Goal: Task Accomplishment & Management: Complete application form

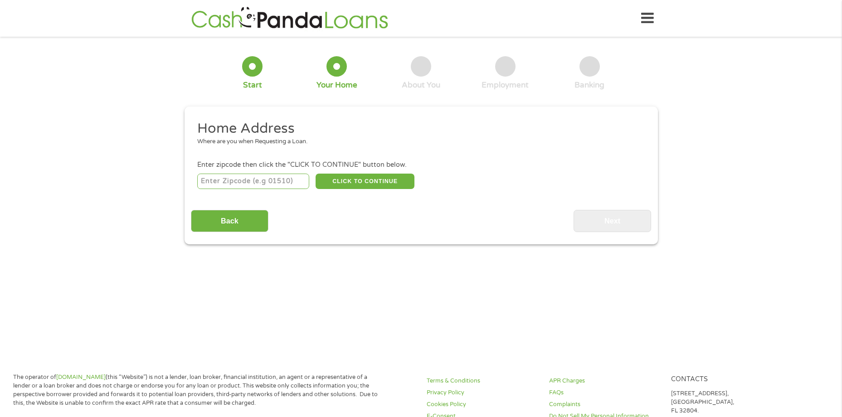
click at [270, 181] on input "number" at bounding box center [253, 181] width 112 height 15
type input "80249"
click at [410, 182] on button "CLICK TO CONTINUE" at bounding box center [365, 181] width 99 height 15
type input "80249"
type input "[GEOGRAPHIC_DATA]"
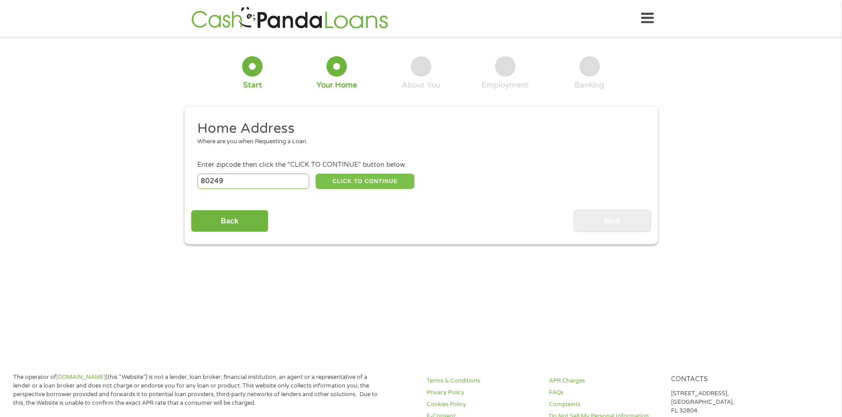
select select "[US_STATE]"
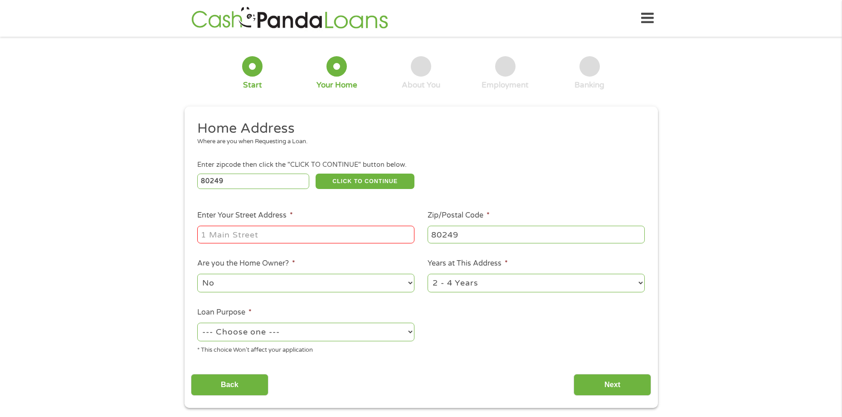
click at [238, 236] on input "Enter Your Street Address *" at bounding box center [305, 234] width 217 height 17
type input "4300 perth cir"
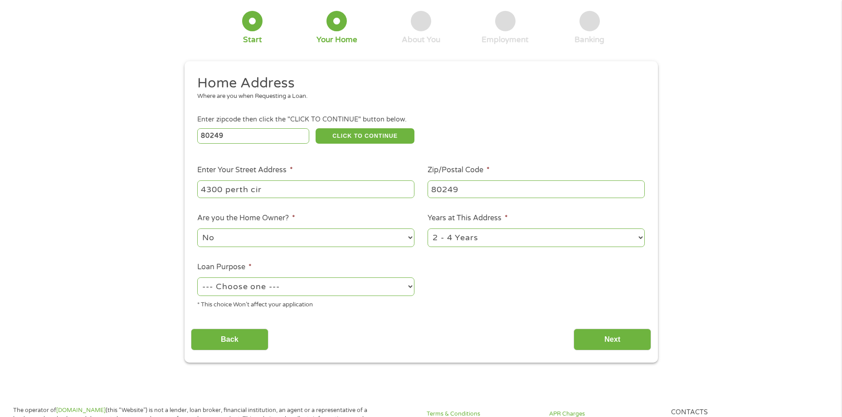
click at [245, 290] on select "--- Choose one --- Pay Bills Debt Consolidation Home Improvement Major Purchase…" at bounding box center [305, 287] width 217 height 19
click at [197, 278] on select "--- Choose one --- Pay Bills Debt Consolidation Home Improvement Major Purchase…" at bounding box center [305, 287] width 217 height 19
click at [260, 287] on select "--- Choose one --- Pay Bills Debt Consolidation Home Improvement Major Purchase…" at bounding box center [305, 287] width 217 height 19
select select "paybills"
click at [197, 278] on select "--- Choose one --- Pay Bills Debt Consolidation Home Improvement Major Purchase…" at bounding box center [305, 287] width 217 height 19
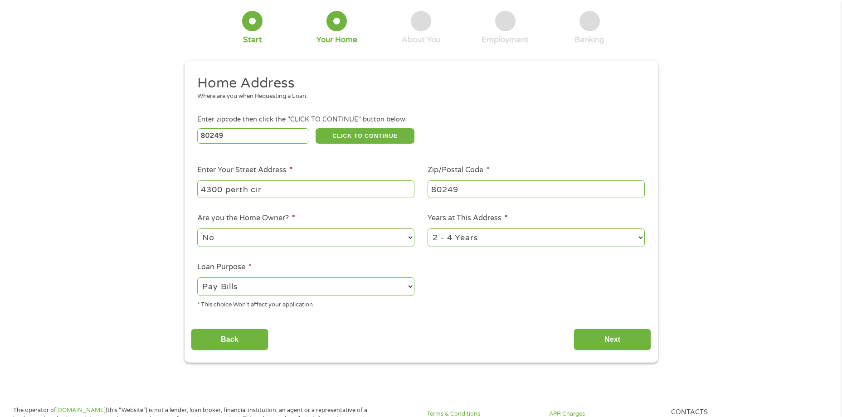
click at [614, 342] on input "Next" at bounding box center [613, 340] width 78 height 22
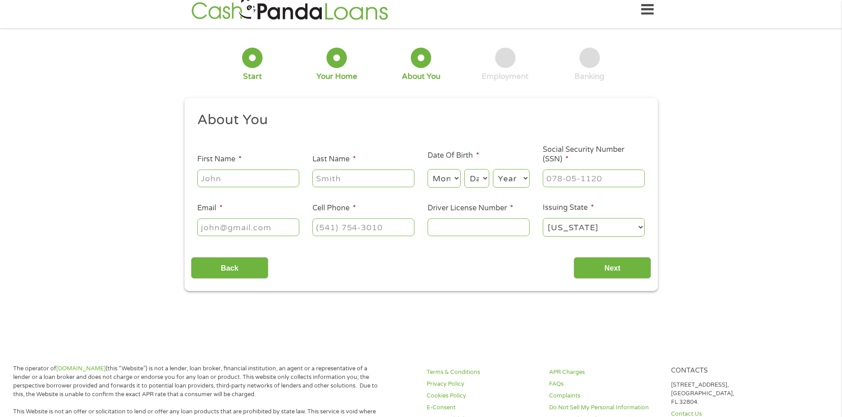
scroll to position [0, 0]
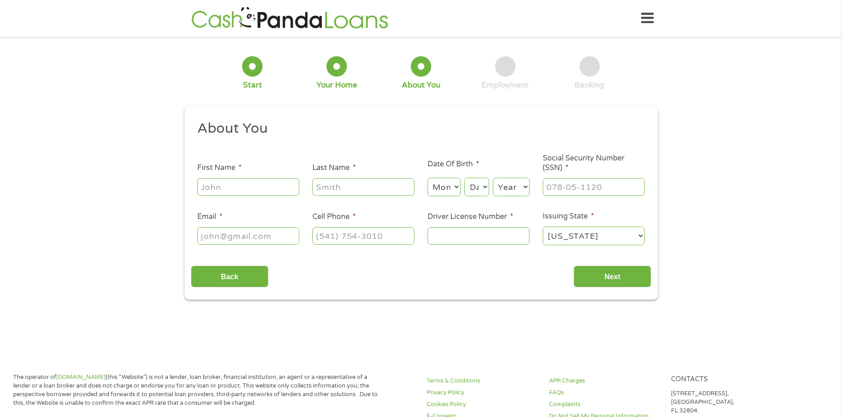
click at [221, 178] on div at bounding box center [248, 187] width 102 height 21
click at [221, 185] on input "First Name *" at bounding box center [248, 186] width 102 height 17
type input "Aryadna"
click at [375, 186] on input "Last Name *" at bounding box center [364, 186] width 102 height 17
type input "[PERSON_NAME]"
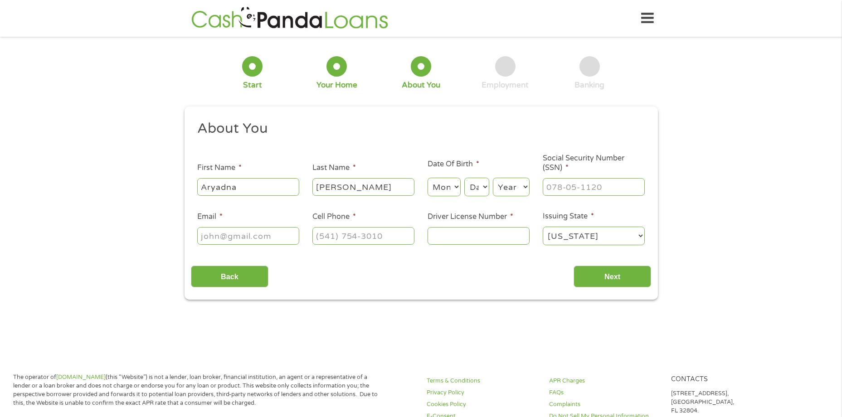
click at [435, 187] on select "Month 1 2 3 4 5 6 7 8 9 10 11 12" at bounding box center [444, 187] width 33 height 19
select select "8"
click at [428, 178] on select "Month 1 2 3 4 5 6 7 8 9 10 11 12" at bounding box center [444, 187] width 33 height 19
click at [475, 184] on select "Day 1 2 3 4 5 6 7 8 9 10 11 12 13 14 15 16 17 18 19 20 21 22 23 24 25 26 27 28 …" at bounding box center [476, 187] width 24 height 19
select select "4"
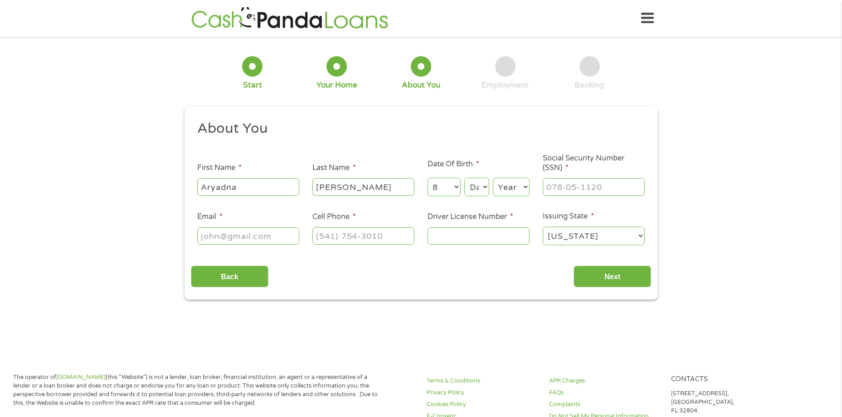
click at [464, 178] on select "Day 1 2 3 4 5 6 7 8 9 10 11 12 13 14 15 16 17 18 19 20 21 22 23 24 25 26 27 28 …" at bounding box center [476, 187] width 24 height 19
type input "___-__-____"
click at [589, 195] on input "___-__-____" at bounding box center [594, 186] width 102 height 17
click at [511, 191] on select "Year [DATE] 2006 2005 2004 2003 2002 2001 2000 1999 1998 1997 1996 1995 1994 19…" at bounding box center [511, 187] width 37 height 19
select select "1998"
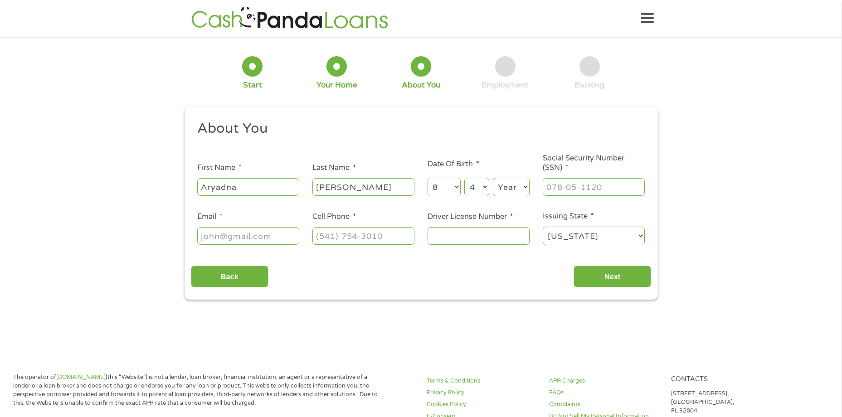
click at [493, 178] on select "Year [DATE] 2006 2005 2004 2003 2002 2001 2000 1999 1998 1997 1996 1995 1994 19…" at bounding box center [511, 187] width 37 height 19
type input "___-__-____"
click at [577, 186] on input "___-__-____" at bounding box center [594, 186] width 102 height 17
click at [557, 187] on input "___-__-____" at bounding box center [594, 186] width 102 height 17
type input "653-07-4889"
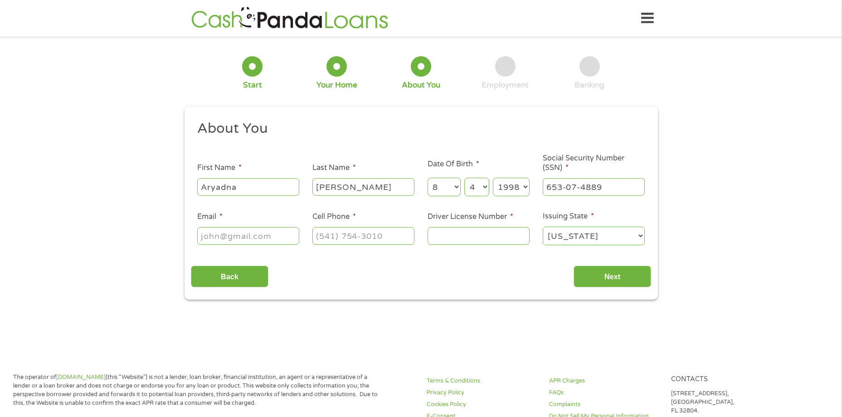
click at [241, 235] on input "Email *" at bounding box center [248, 235] width 102 height 17
type input "[EMAIL_ADDRESS][DOMAIN_NAME]"
type input "[PHONE_NUMBER]"
click at [463, 233] on input "Driver License Number *" at bounding box center [479, 235] width 102 height 17
type input "150440341"
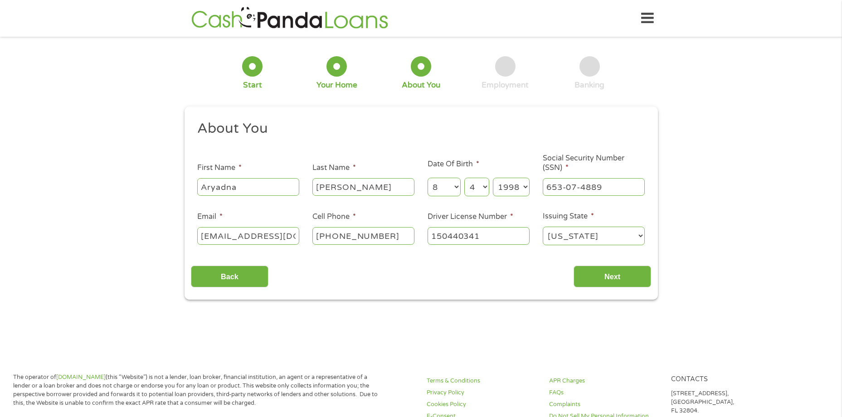
click at [585, 236] on select "[US_STATE] [US_STATE] [US_STATE] [US_STATE] [US_STATE] [US_STATE] [US_STATE] [U…" at bounding box center [594, 236] width 102 height 19
click at [600, 276] on input "Next" at bounding box center [613, 277] width 78 height 22
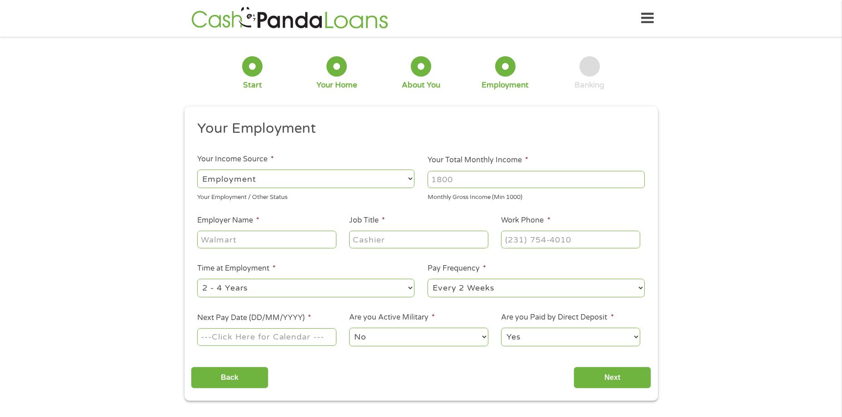
click at [462, 185] on input "Your Total Monthly Income *" at bounding box center [536, 179] width 217 height 17
type input "4688"
click at [230, 235] on input "Employer Name *" at bounding box center [266, 239] width 139 height 17
type input "[PERSON_NAME]"
click at [362, 233] on input "Job Title *" at bounding box center [418, 239] width 139 height 17
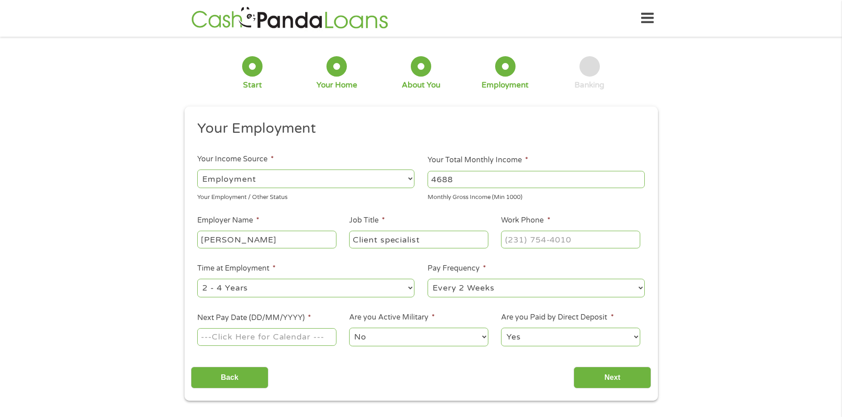
type input "Client specialist"
click at [530, 240] on input "(___) ___-____" at bounding box center [570, 239] width 139 height 17
click at [508, 238] on input "(___) ___-____" at bounding box center [570, 239] width 139 height 17
type input "[PHONE_NUMBER]"
click at [308, 273] on li "Time at Employment * --- Choose one --- 1 Year or less 1 - 2 Years 2 - 4 Years …" at bounding box center [306, 281] width 230 height 36
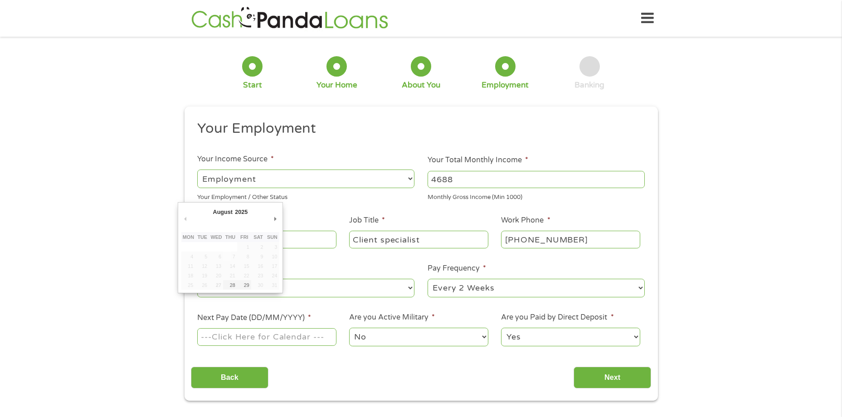
click at [237, 341] on input "Next Pay Date (DD/MM/YYYY) *" at bounding box center [266, 336] width 139 height 17
type input "[DATE]"
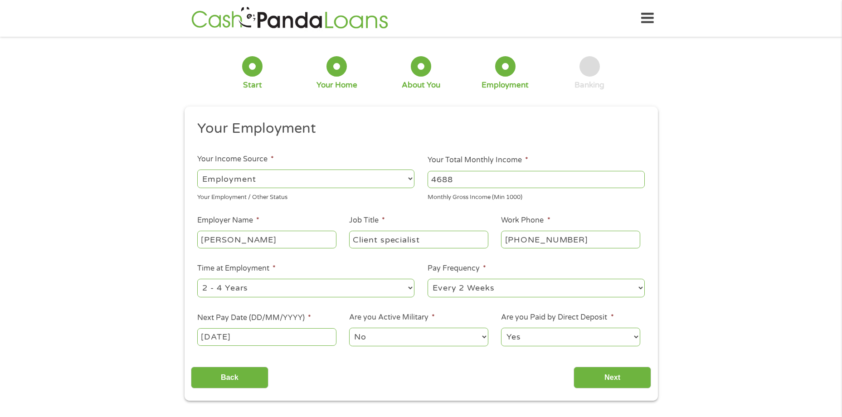
click at [375, 343] on select "No Yes" at bounding box center [418, 337] width 139 height 19
click at [349, 328] on select "No Yes" at bounding box center [418, 337] width 139 height 19
click at [552, 334] on select "Yes No" at bounding box center [570, 337] width 139 height 19
click at [501, 328] on select "Yes No" at bounding box center [570, 337] width 139 height 19
click at [591, 378] on input "Next" at bounding box center [613, 378] width 78 height 22
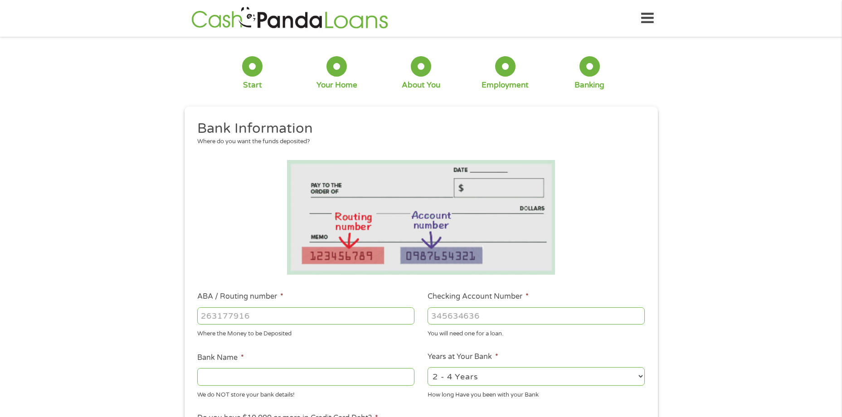
click at [246, 317] on input "ABA / Routing number *" at bounding box center [305, 316] width 217 height 17
type input "123103716"
type input "BANK OF AMERICA NW NA [US_STATE]"
type input "123103716"
click at [479, 320] on input "Checking Account Number *" at bounding box center [536, 316] width 217 height 17
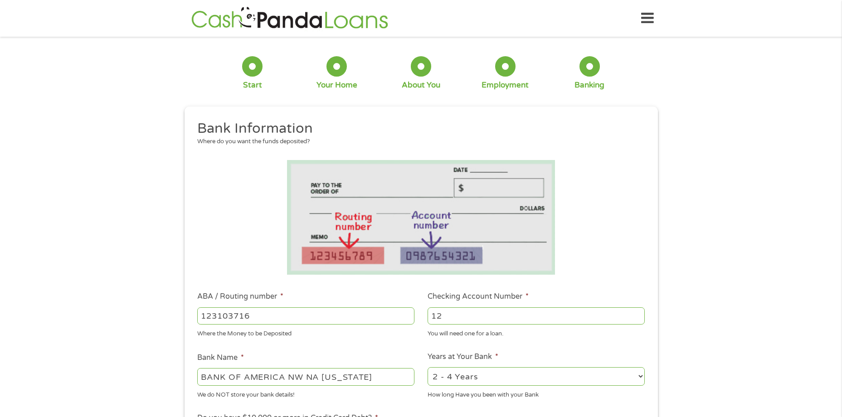
type input "1"
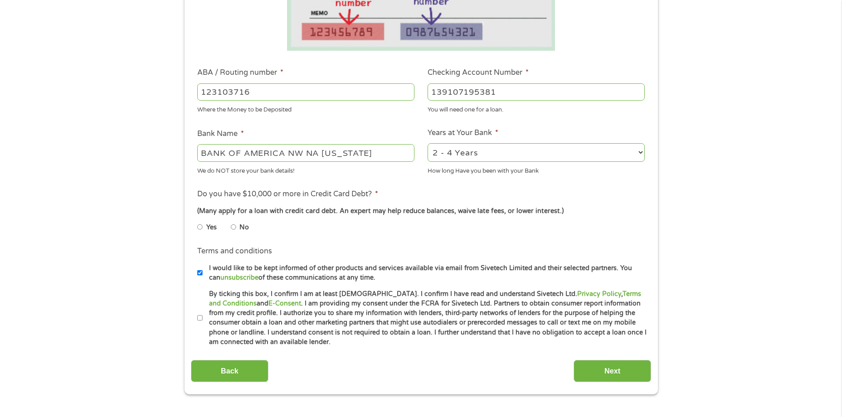
scroll to position [227, 0]
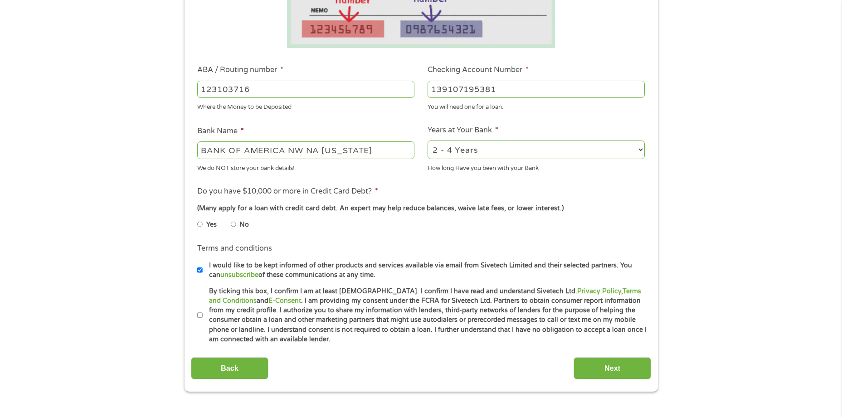
type input "139107195381"
click at [231, 224] on input "No" at bounding box center [233, 224] width 5 height 15
radio input "true"
click at [200, 271] on input "I would like to be kept informed of other products and services available via e…" at bounding box center [199, 270] width 5 height 15
checkbox input "false"
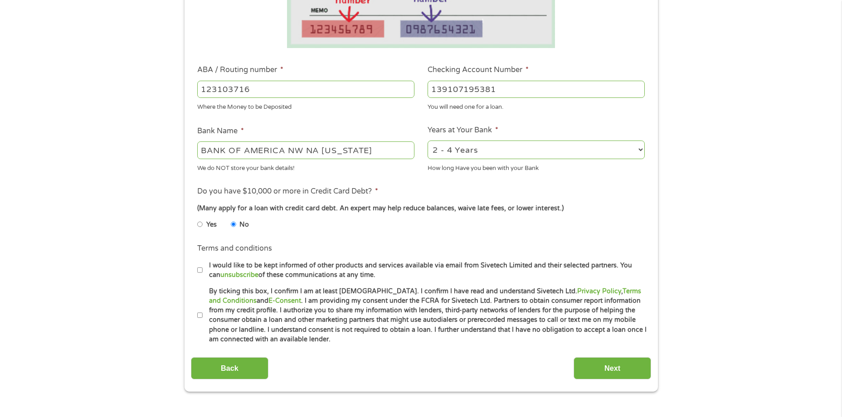
click at [199, 318] on input "By ticking this box, I confirm I am at least [DEMOGRAPHIC_DATA]. I confirm I ha…" at bounding box center [199, 315] width 5 height 15
checkbox input "true"
click at [586, 368] on input "Next" at bounding box center [613, 368] width 78 height 22
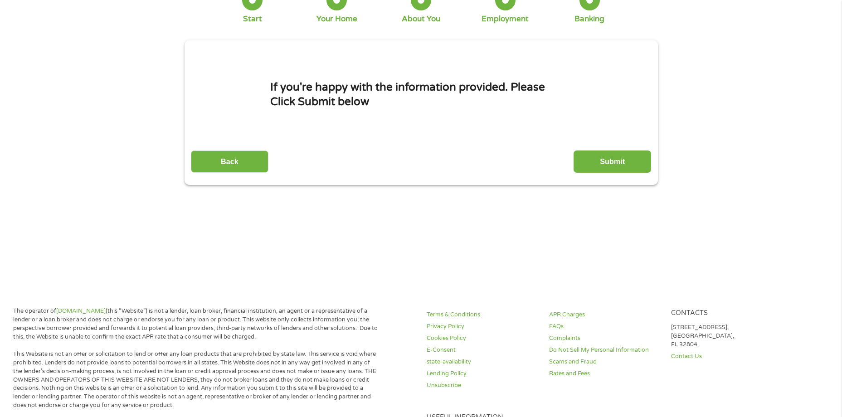
scroll to position [0, 0]
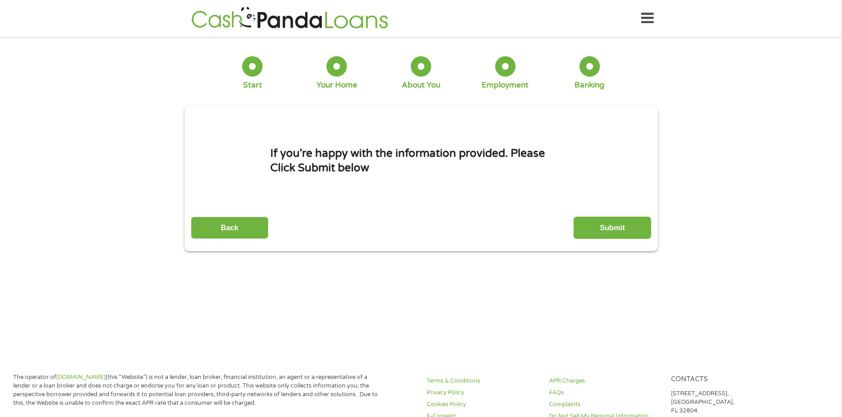
click at [601, 232] on input "Submit" at bounding box center [613, 228] width 78 height 22
